Goal: Task Accomplishment & Management: Use online tool/utility

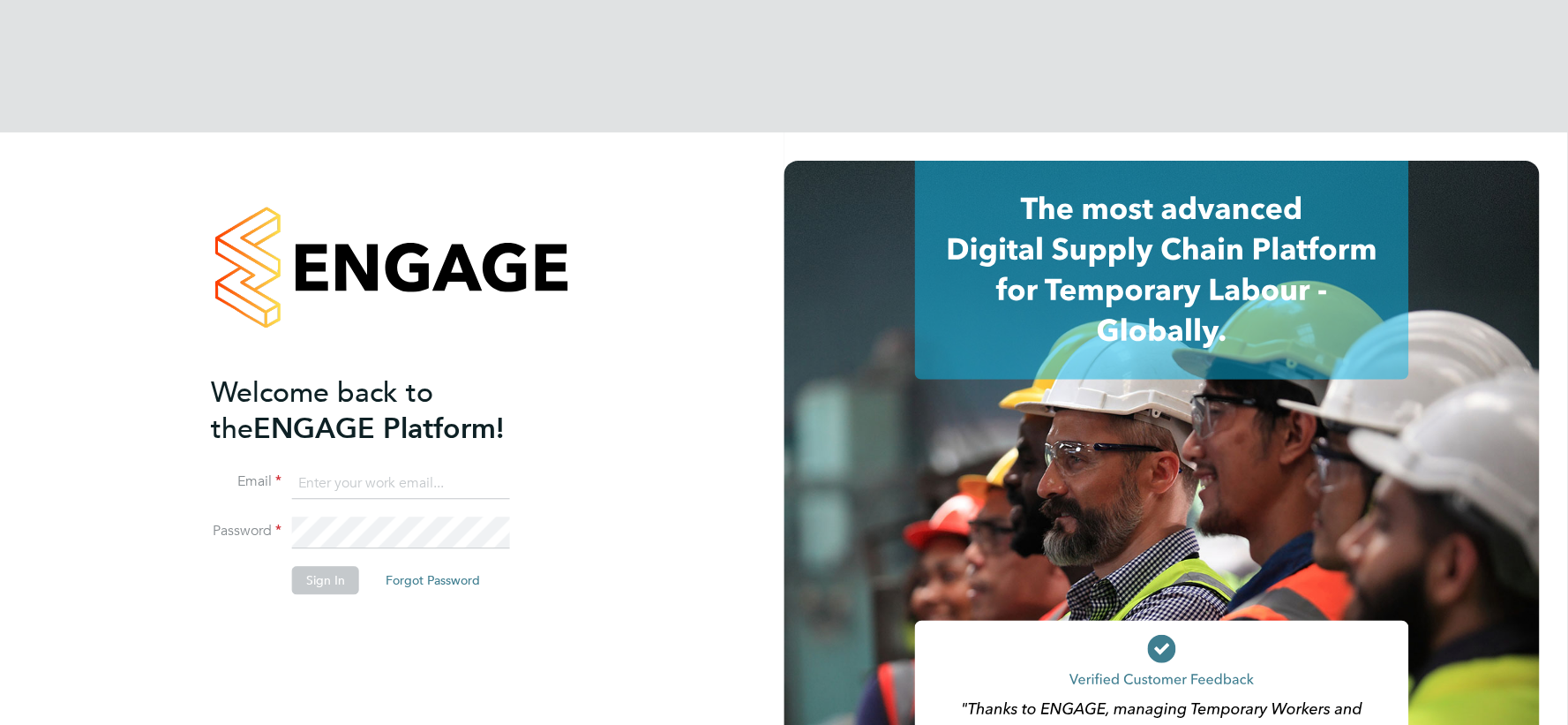
type input "vistry@caval.co.uk"
click at [331, 567] on button "Sign In" at bounding box center [325, 580] width 67 height 29
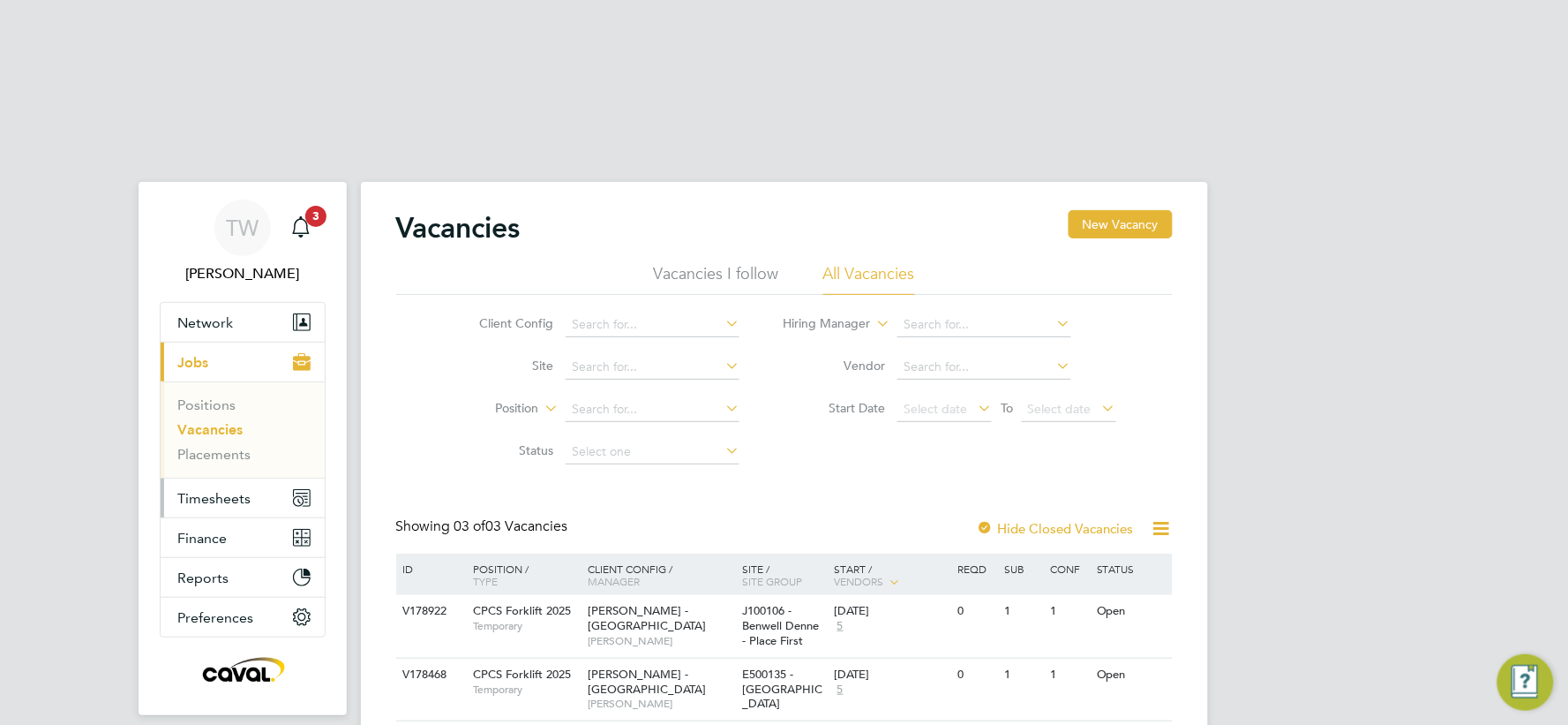
click at [226, 490] on span "Timesheets" at bounding box center [214, 498] width 73 height 17
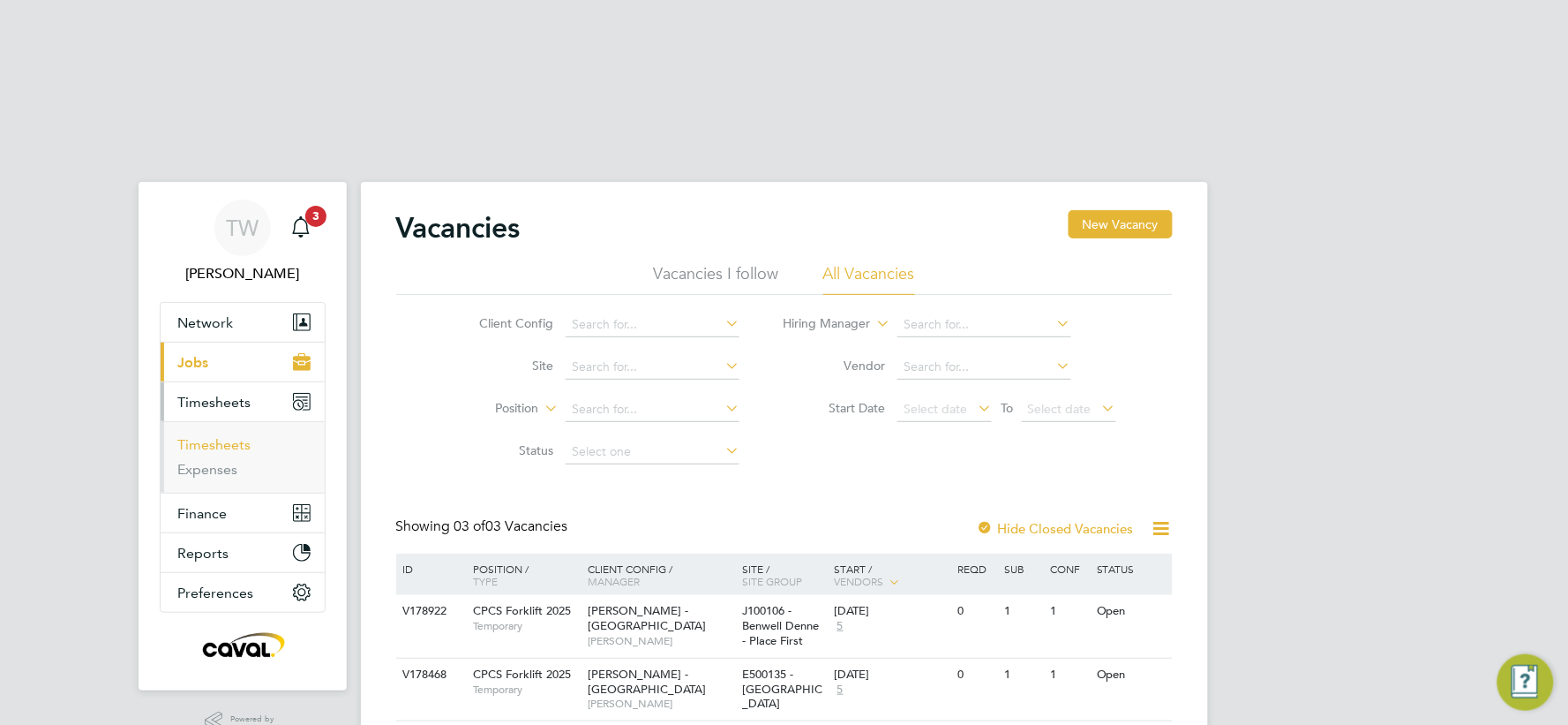
click at [221, 436] on link "Timesheets" at bounding box center [214, 444] width 73 height 17
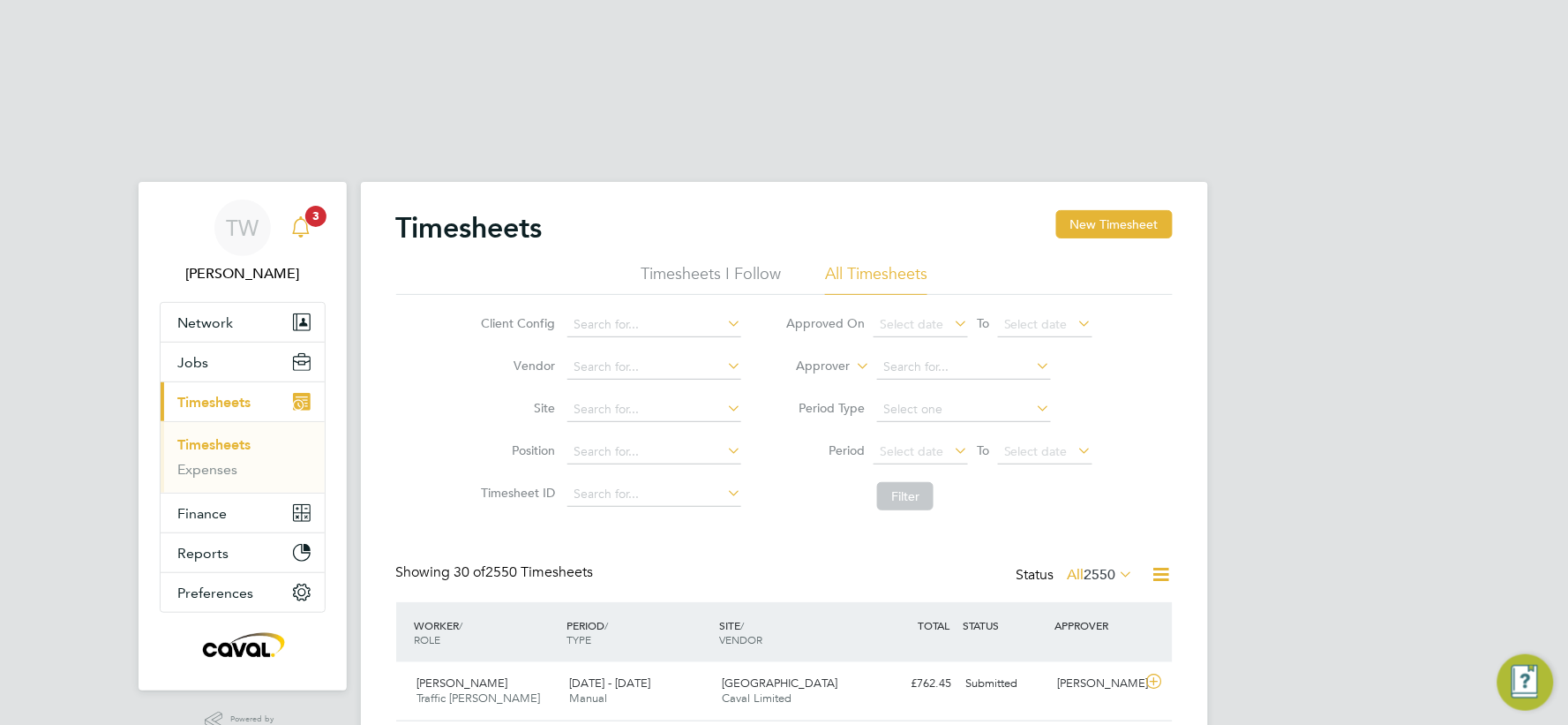
click at [311, 206] on span "3" at bounding box center [317, 216] width 22 height 22
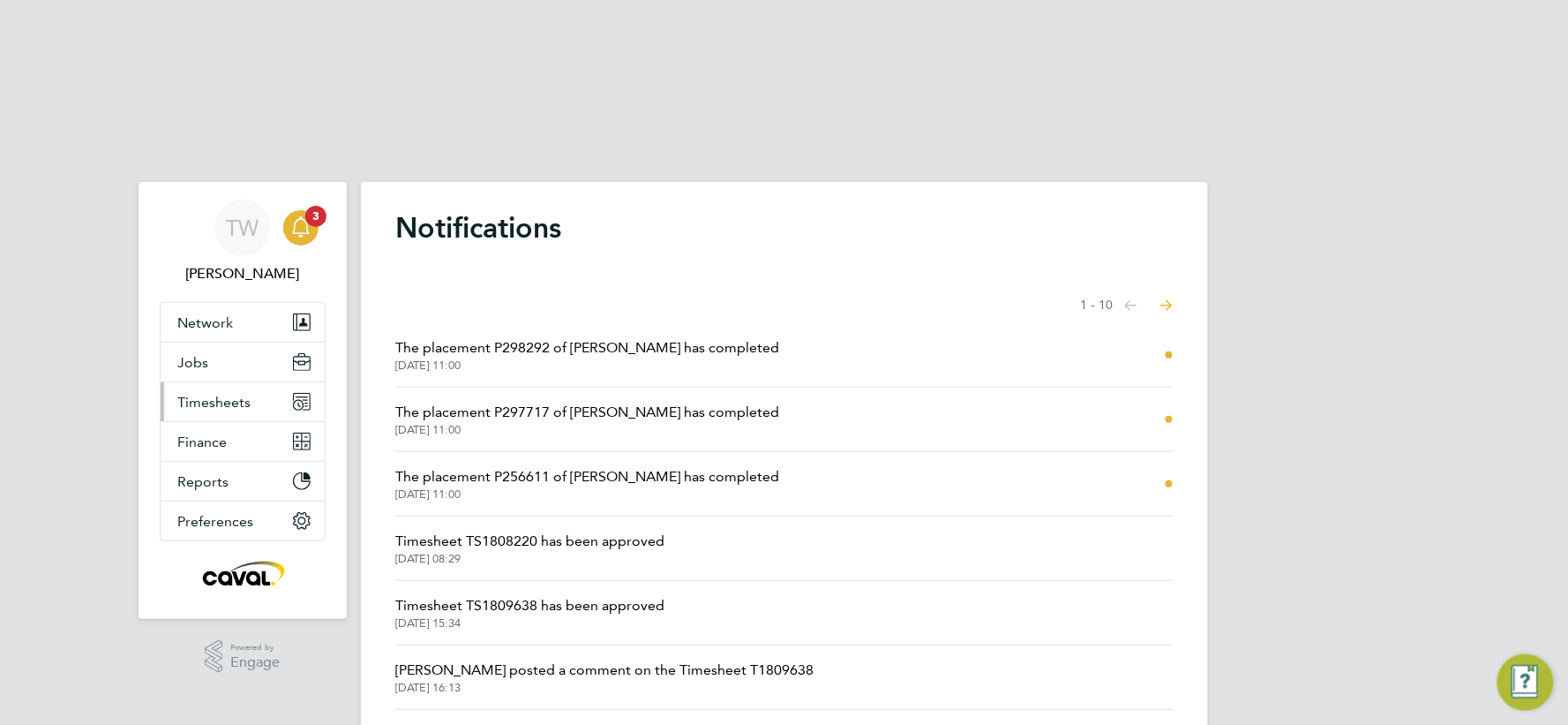
click at [249, 393] on span "Timesheets" at bounding box center [214, 401] width 73 height 17
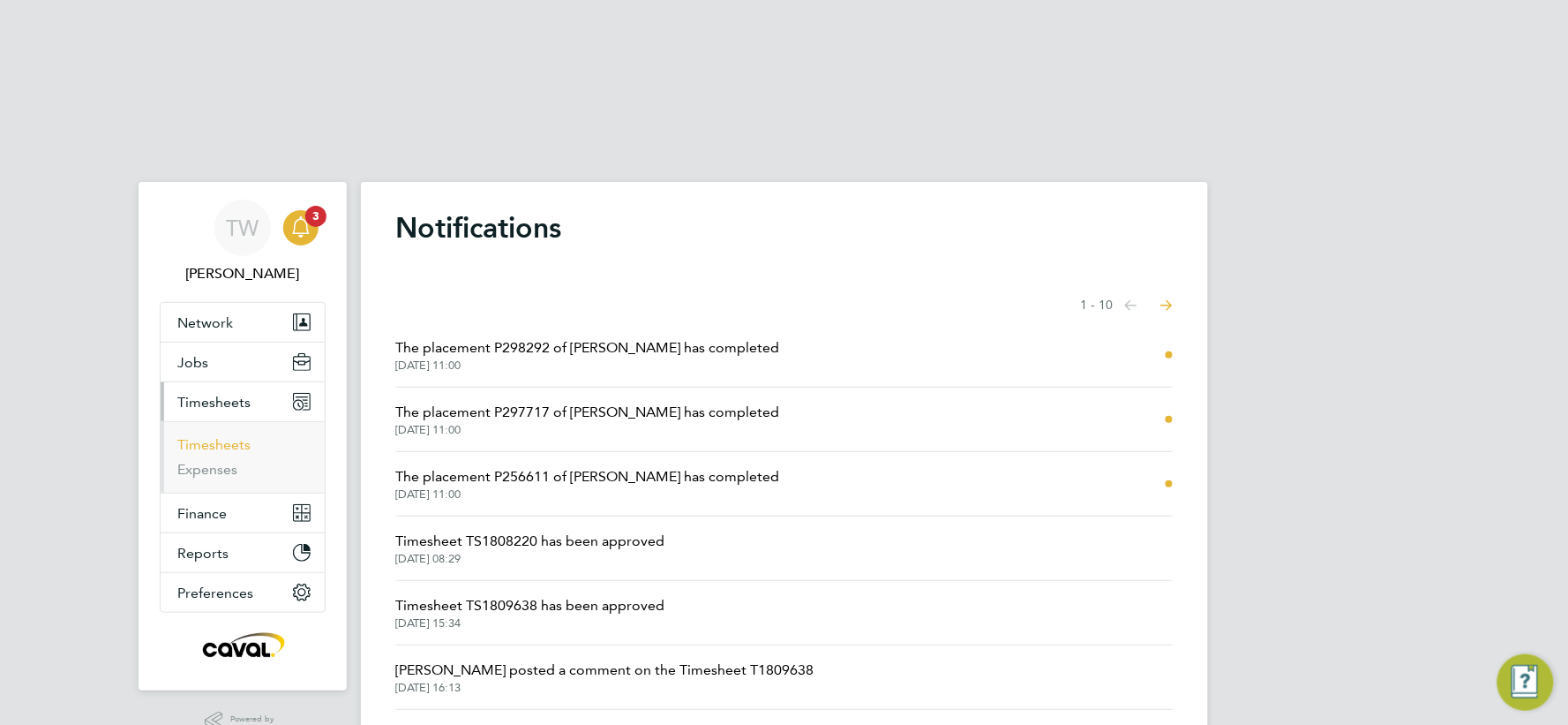
click at [228, 436] on link "Timesheets" at bounding box center [214, 444] width 73 height 17
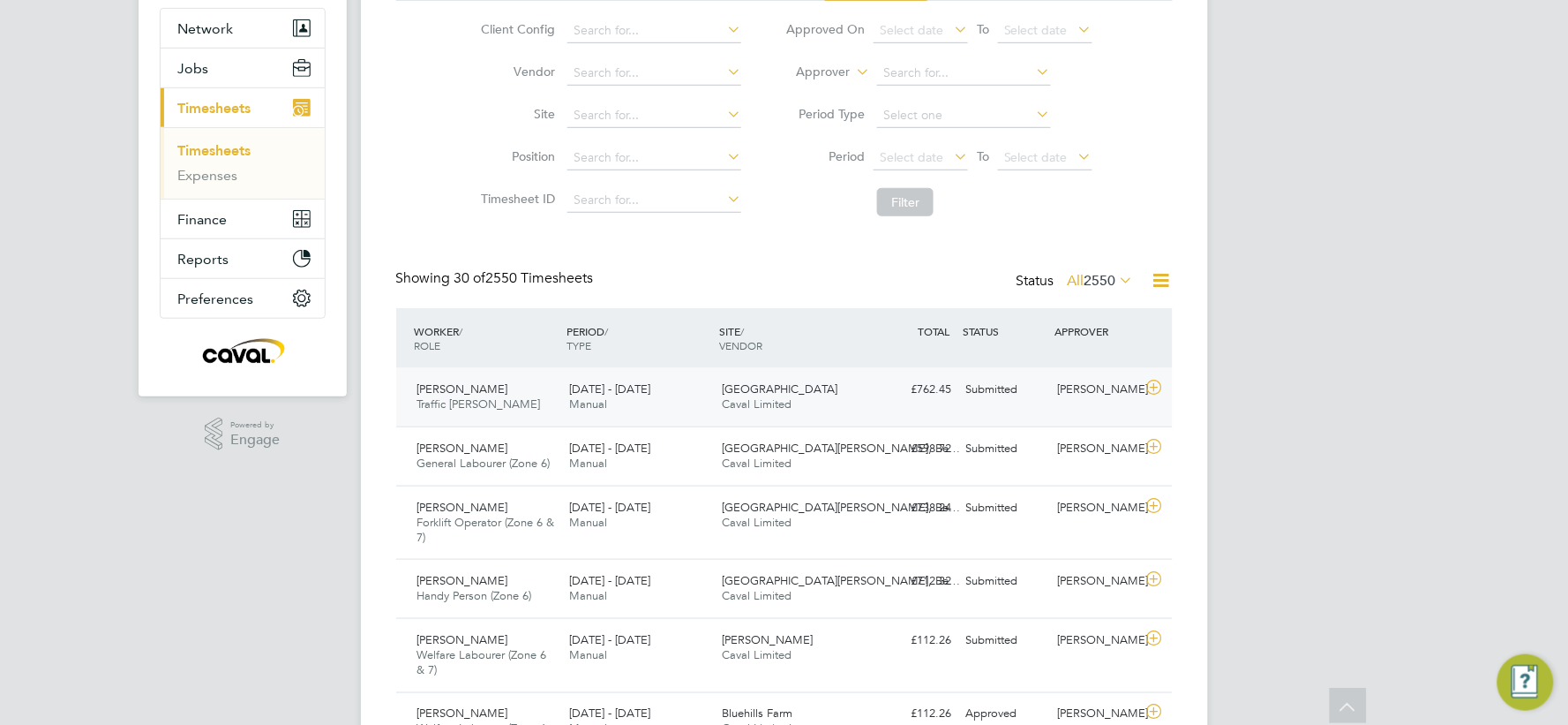
click at [878, 375] on div "£762.45 Submitted" at bounding box center [912, 390] width 91 height 30
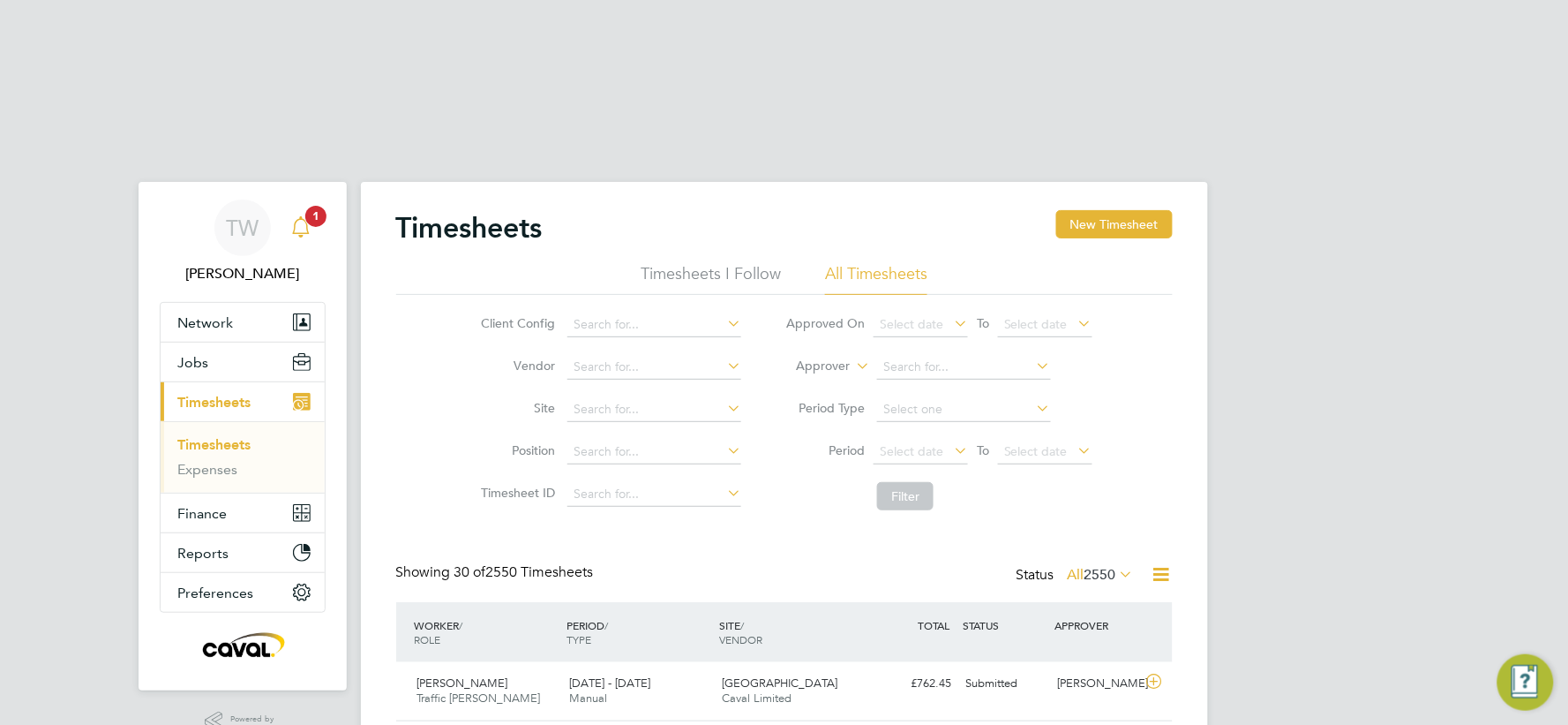
click at [316, 206] on span "1" at bounding box center [317, 216] width 22 height 22
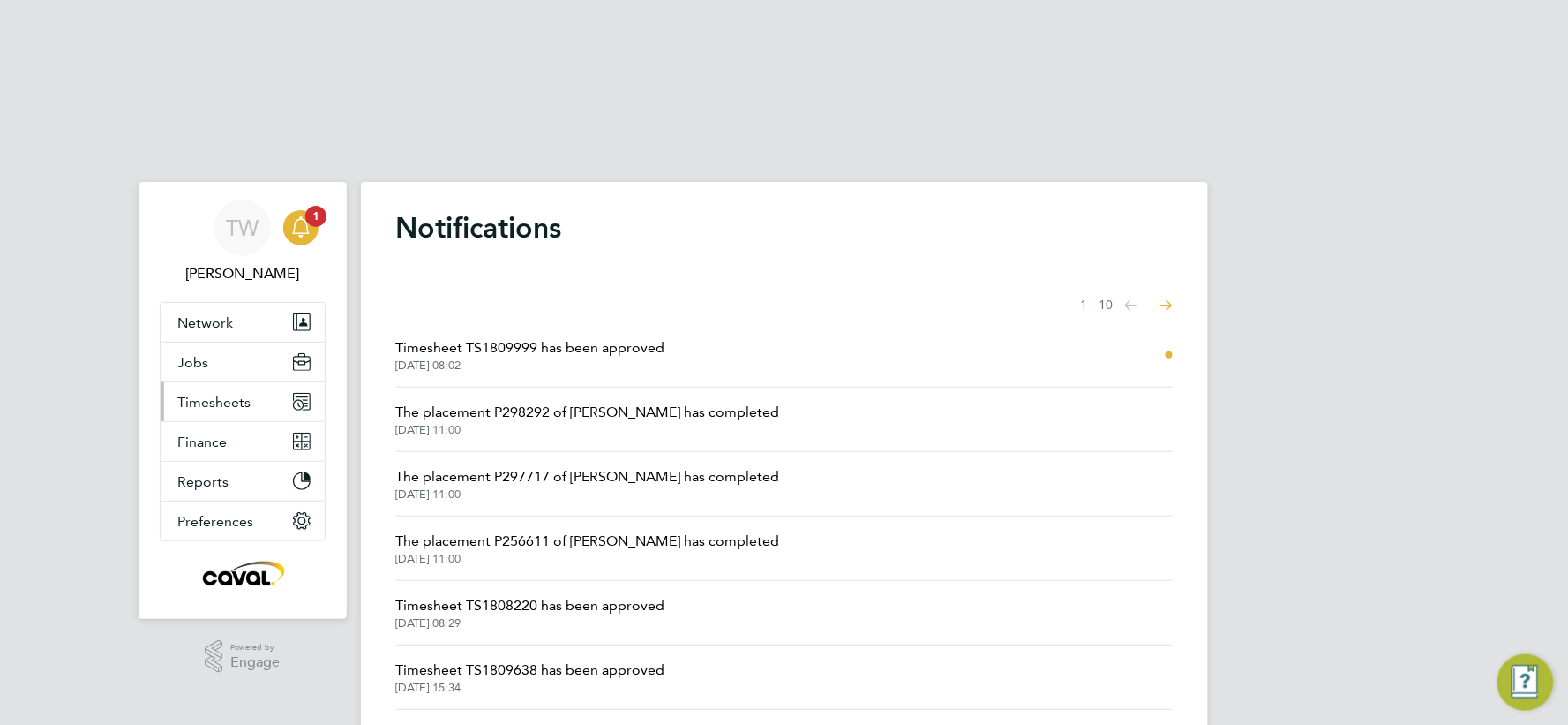
click at [236, 393] on span "Timesheets" at bounding box center [214, 401] width 73 height 17
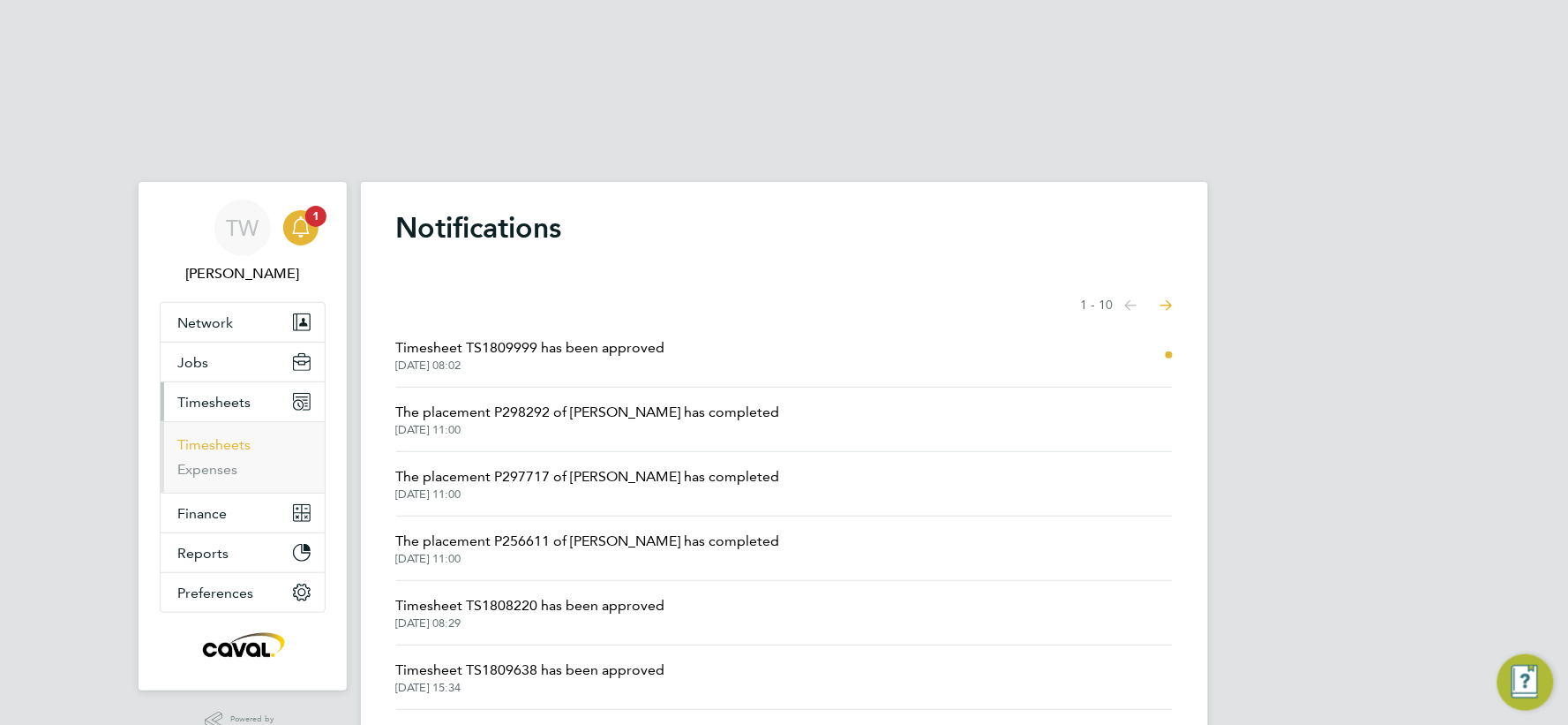
click at [239, 436] on link "Timesheets" at bounding box center [214, 444] width 73 height 17
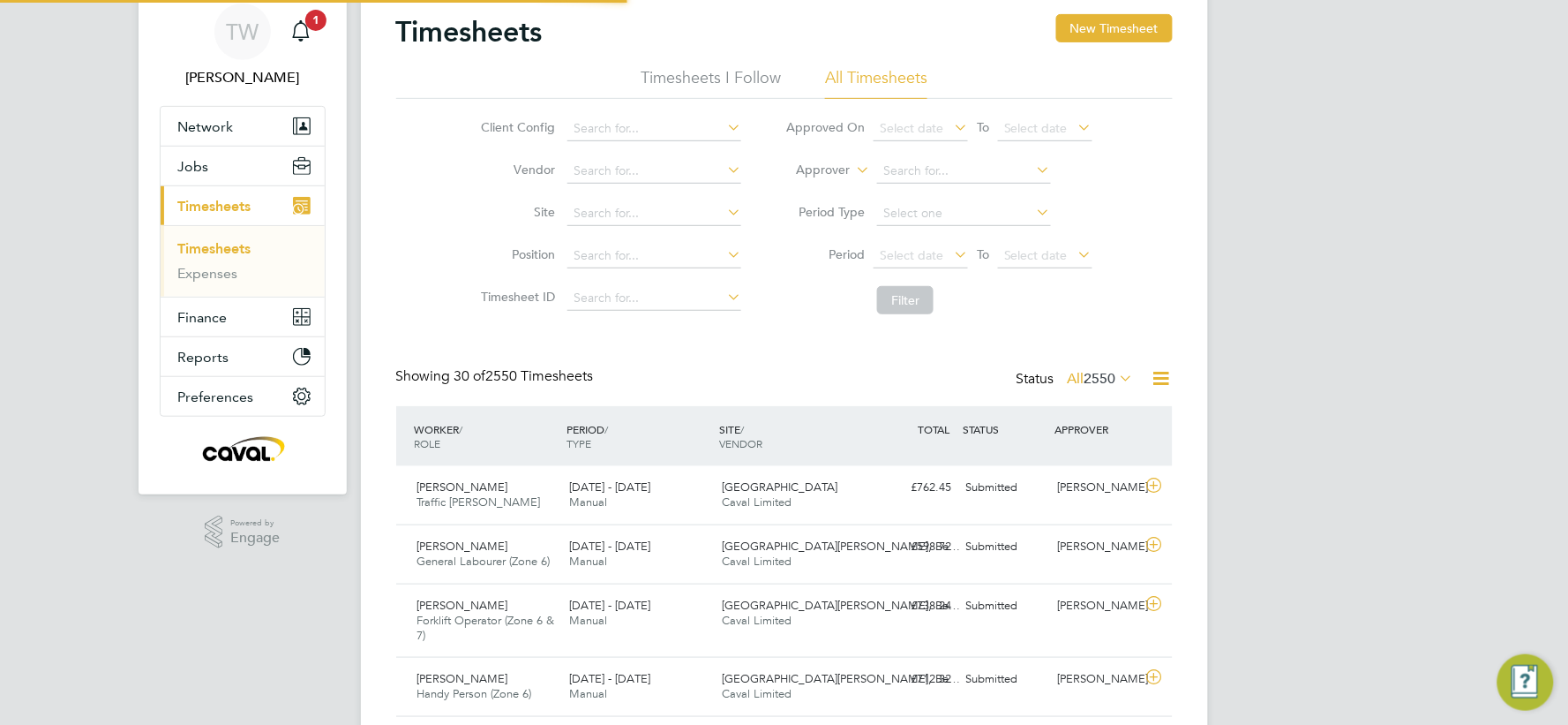
scroll to position [9, 10]
click at [875, 473] on div "£762.45 Submitted" at bounding box center [912, 488] width 91 height 30
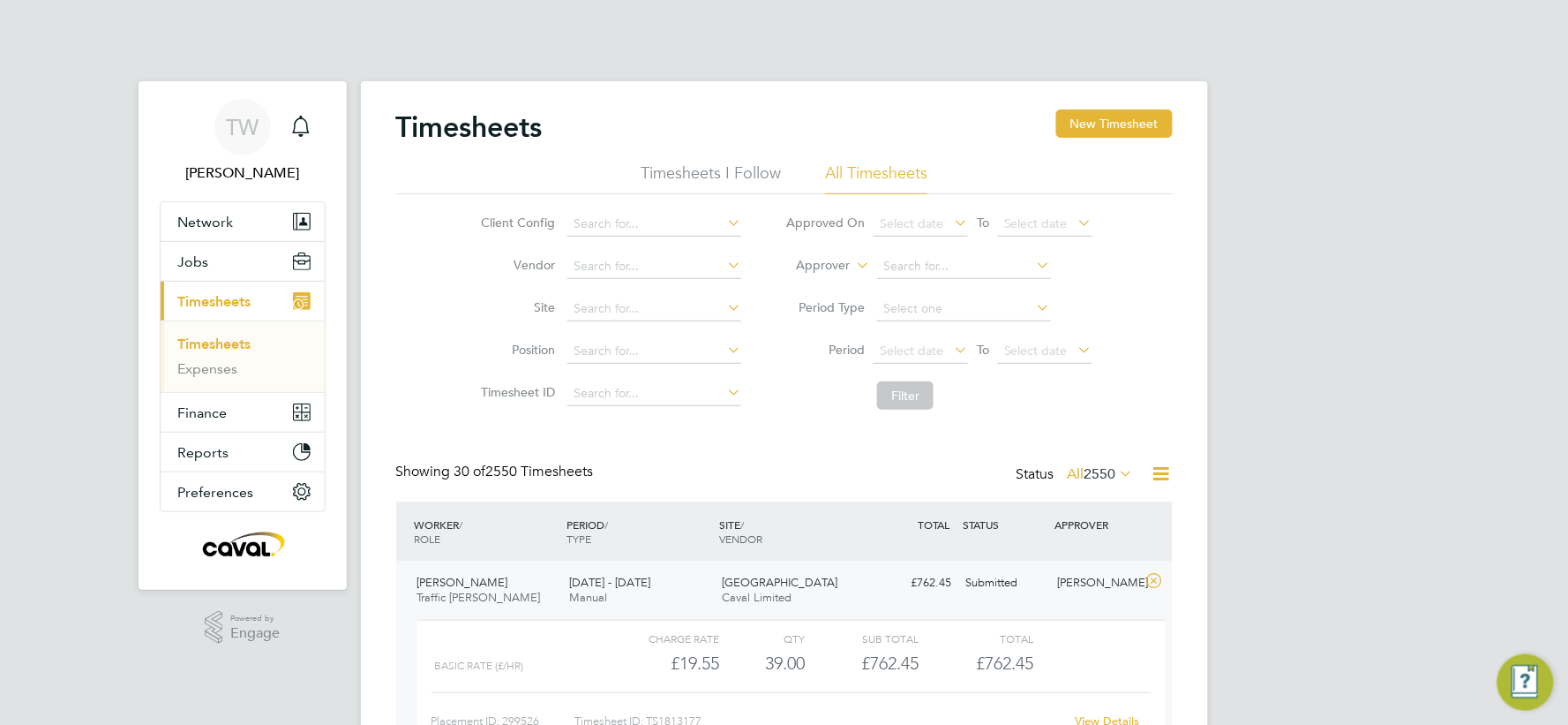
scroll to position [196, 0]
